Goal: Information Seeking & Learning: Learn about a topic

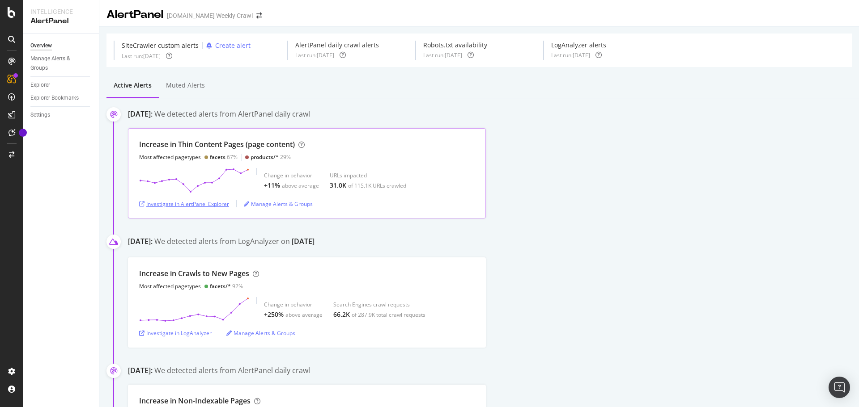
click at [219, 199] on div "Investigate in AlertPanel Explorer" at bounding box center [184, 203] width 90 height 13
